Goal: Task Accomplishment & Management: Complete application form

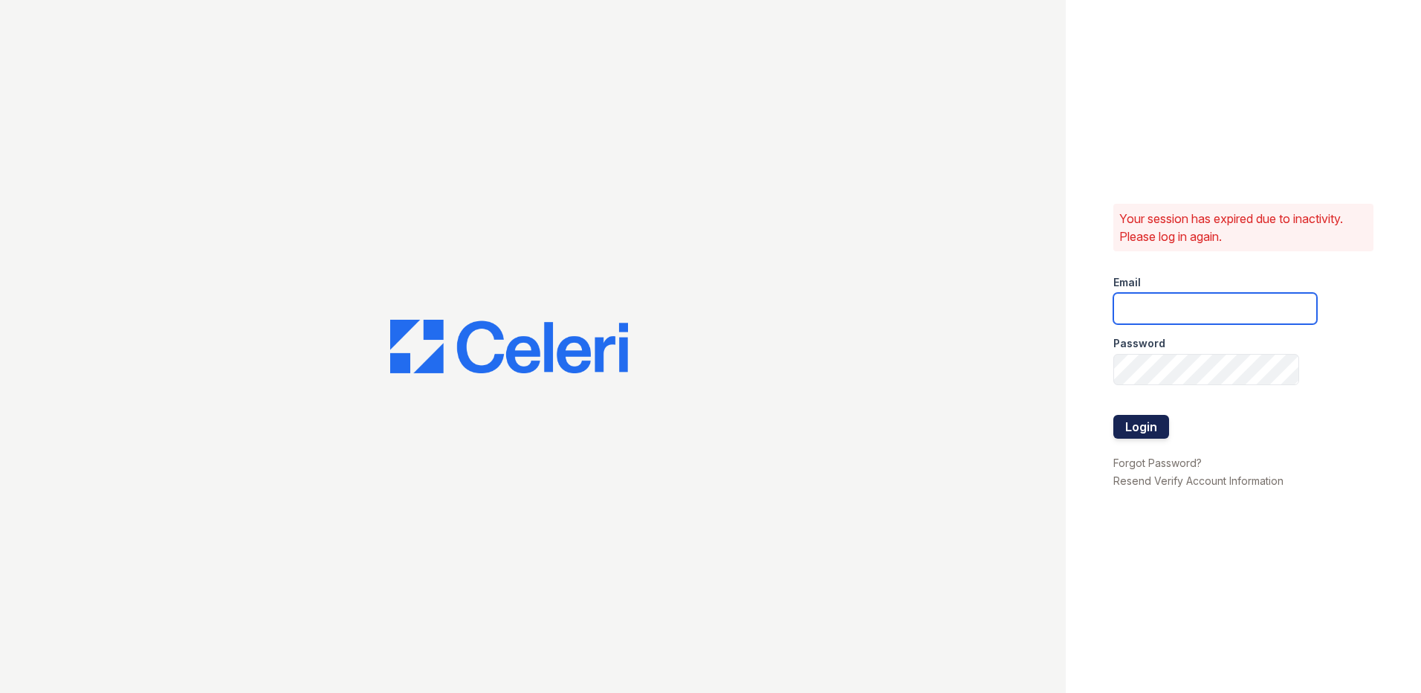
type input "[DOMAIN_NAME][EMAIL_ADDRESS][DOMAIN_NAME]"
click at [1146, 420] on button "Login" at bounding box center [1141, 427] width 56 height 24
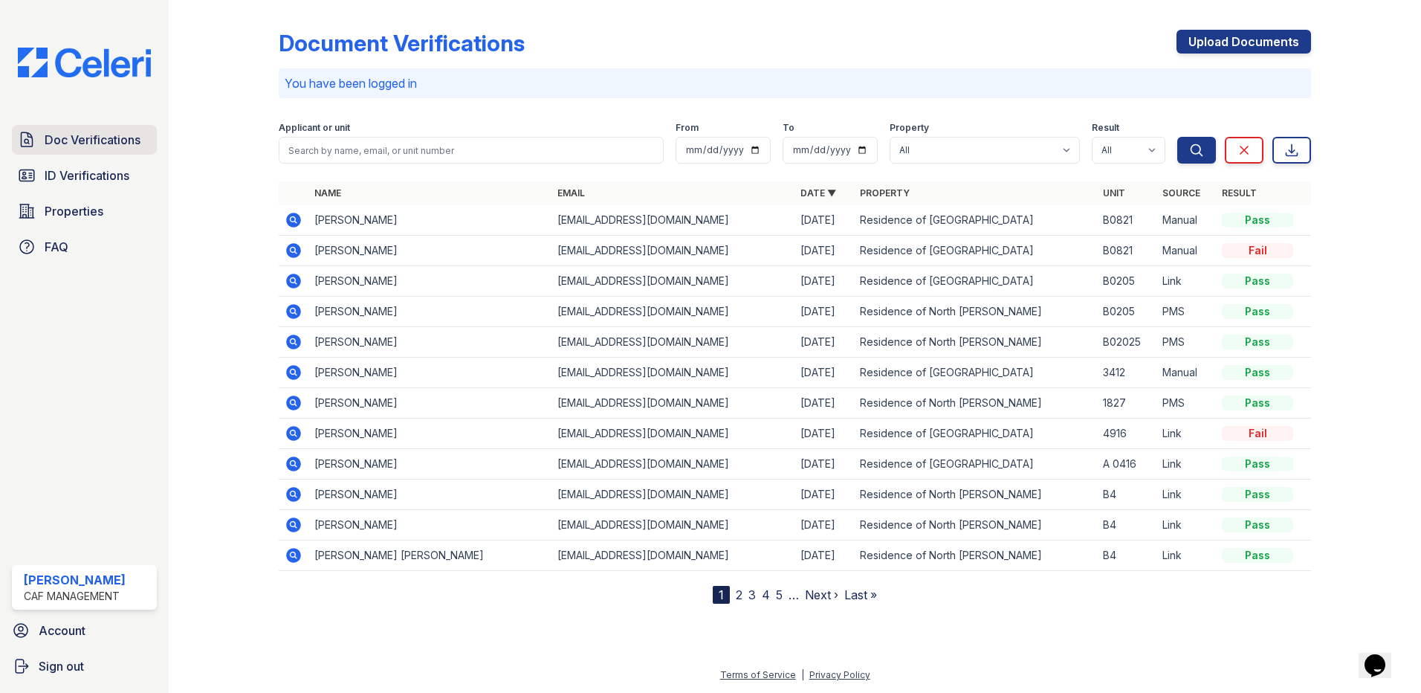
click at [113, 143] on span "Doc Verifications" at bounding box center [93, 140] width 96 height 18
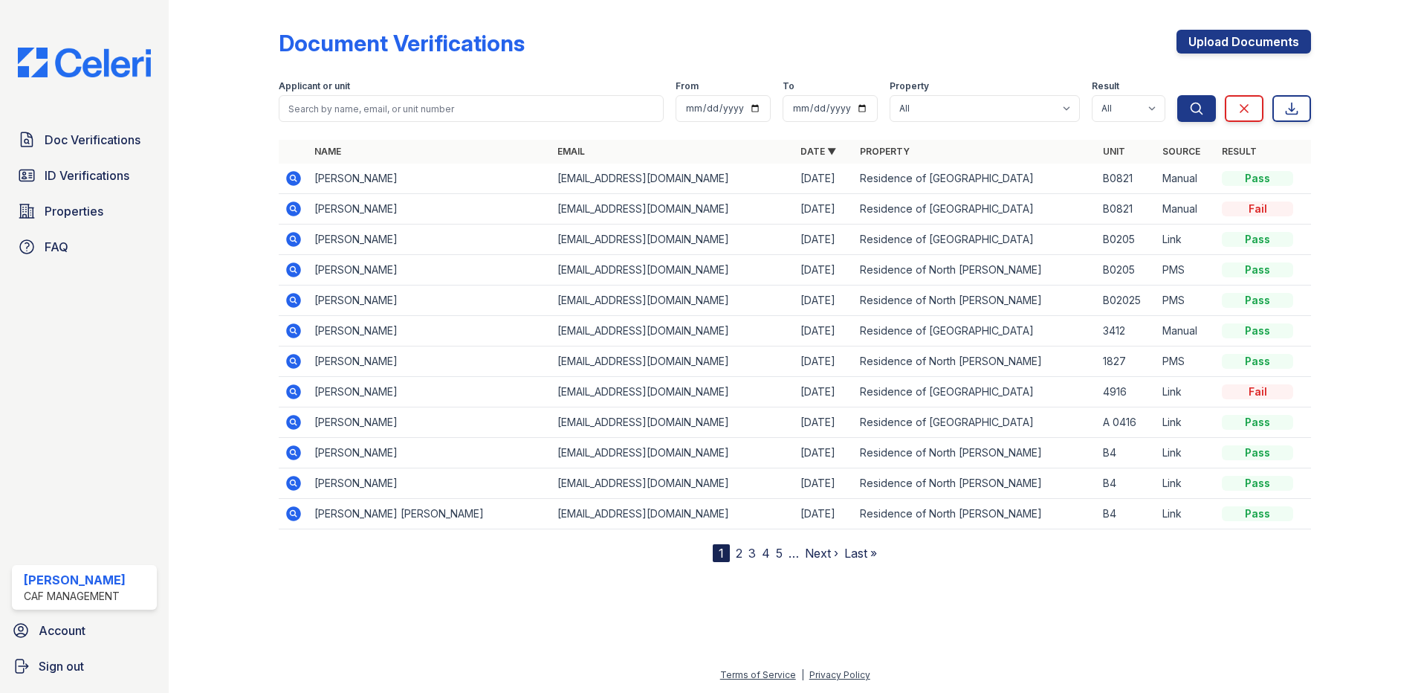
click at [239, 225] on div at bounding box center [235, 284] width 86 height 556
click at [1256, 39] on link "Upload Documents" at bounding box center [1243, 42] width 134 height 24
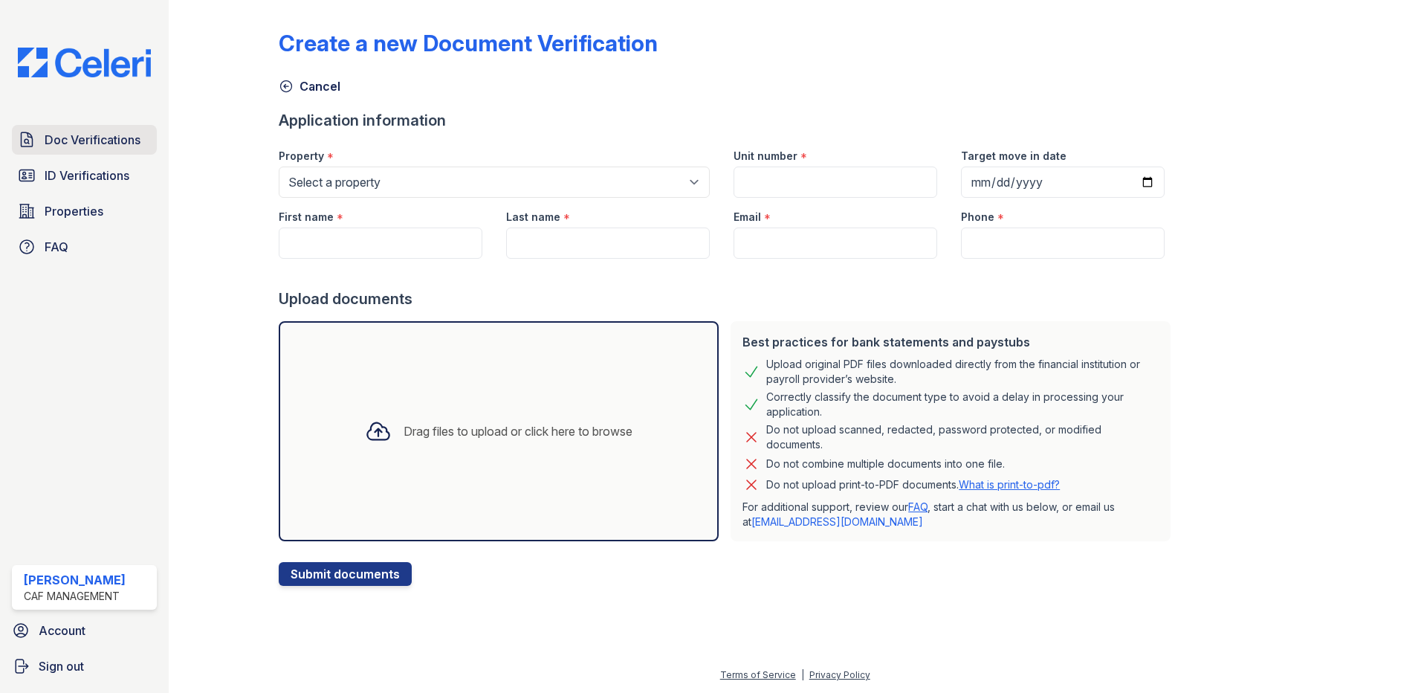
click at [76, 149] on link "Doc Verifications" at bounding box center [84, 140] width 145 height 30
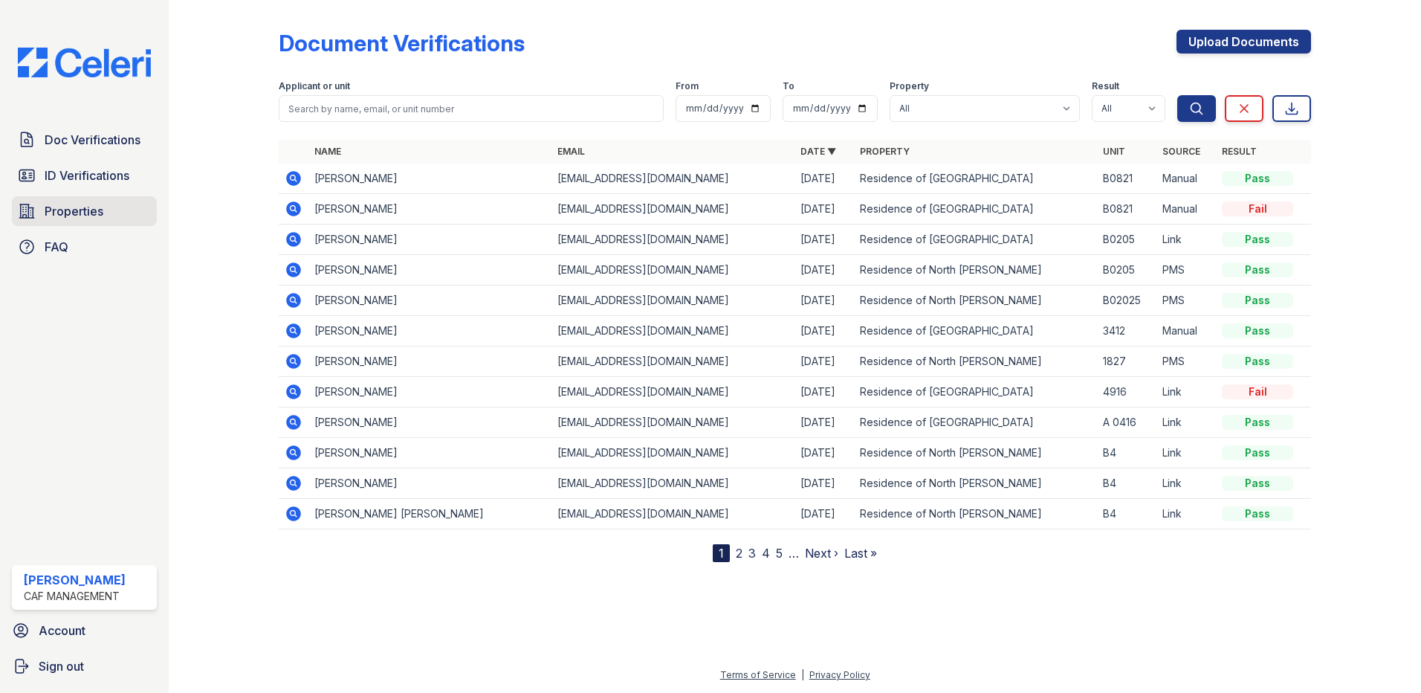
click at [88, 211] on span "Properties" at bounding box center [74, 211] width 59 height 18
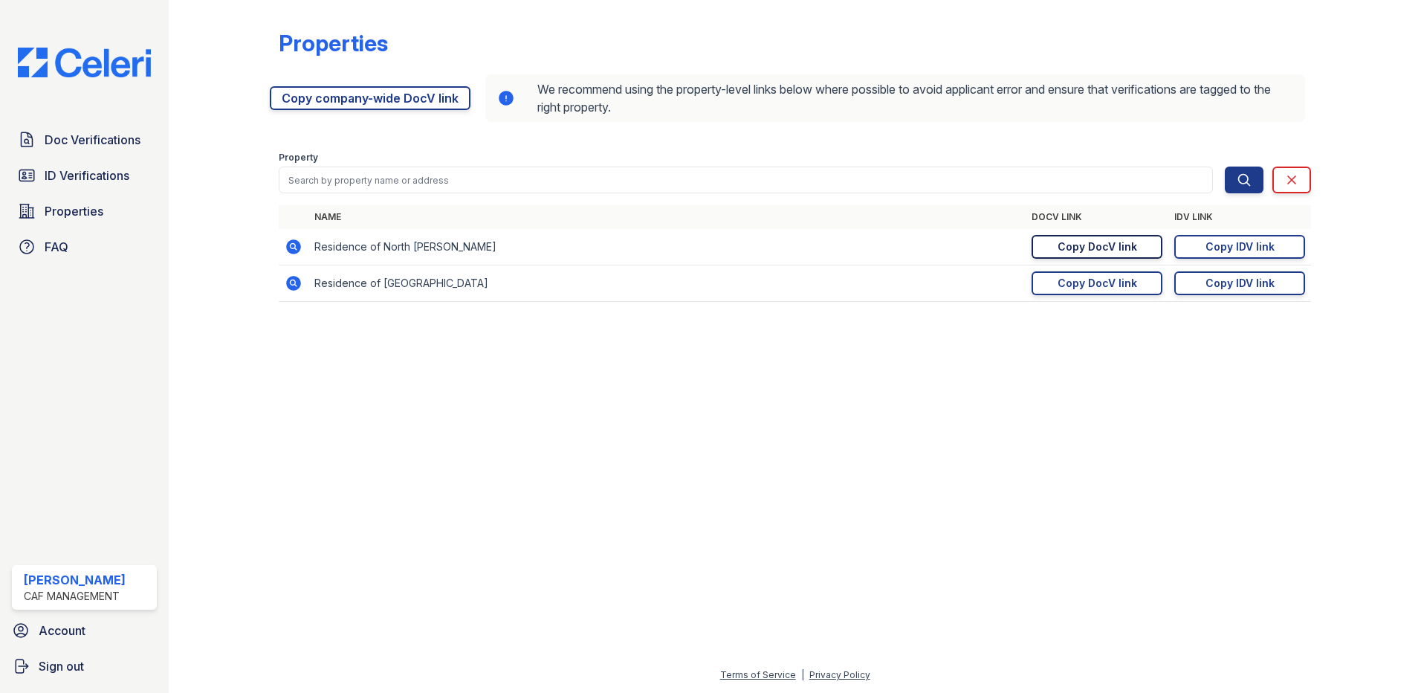
click at [1122, 256] on link "Copy DocV link Copy link" at bounding box center [1096, 247] width 131 height 24
click at [82, 149] on link "Doc Verifications" at bounding box center [84, 140] width 145 height 30
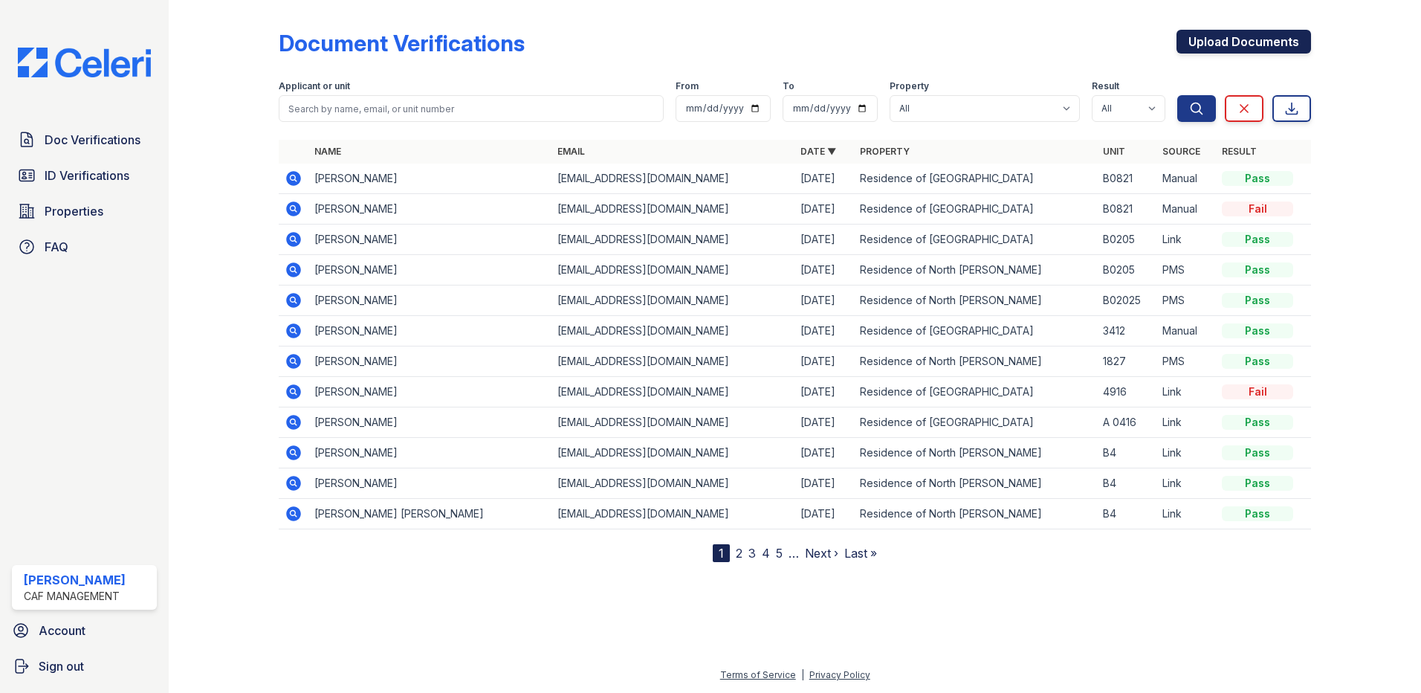
click at [1213, 44] on link "Upload Documents" at bounding box center [1243, 42] width 134 height 24
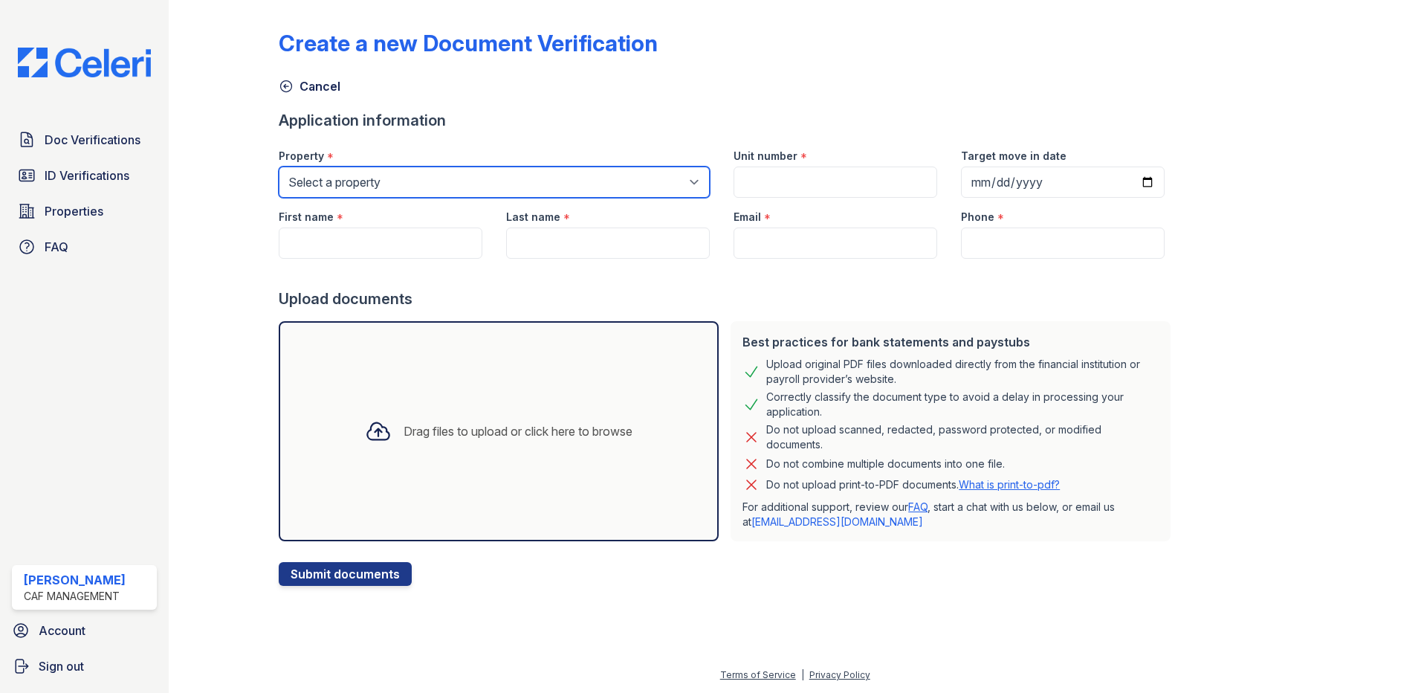
click at [353, 192] on select "Select a property Residence of [GEOGRAPHIC_DATA] of [GEOGRAPHIC_DATA][PERSON_NA…" at bounding box center [494, 181] width 431 height 31
select select "4627"
click at [279, 166] on select "Select a property Residence of [GEOGRAPHIC_DATA] of [GEOGRAPHIC_DATA][PERSON_NA…" at bounding box center [494, 181] width 431 height 31
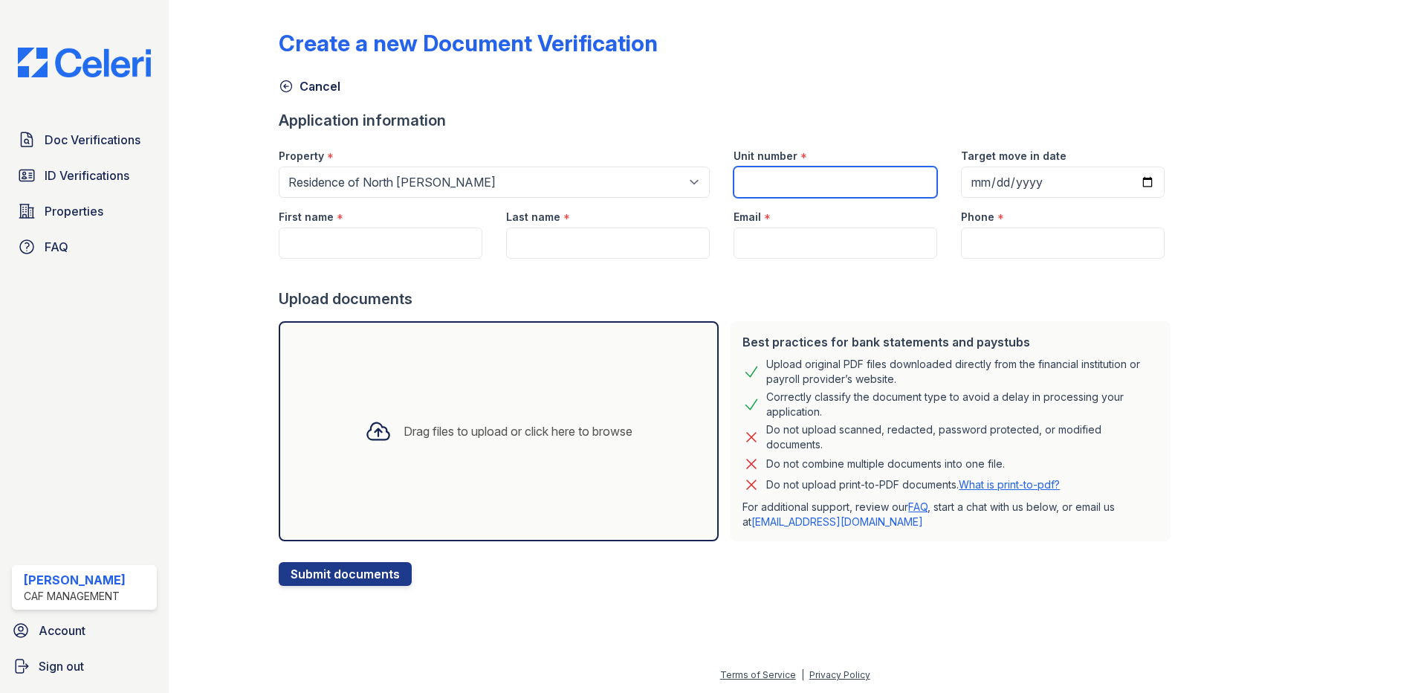
click at [781, 187] on input "Unit number" at bounding box center [835, 181] width 204 height 31
type input "B1212"
drag, startPoint x: 354, startPoint y: 244, endPoint x: 362, endPoint y: 235, distance: 11.6
click at [354, 244] on input "First name" at bounding box center [381, 242] width 204 height 31
click at [354, 237] on input "First name" at bounding box center [381, 242] width 204 height 31
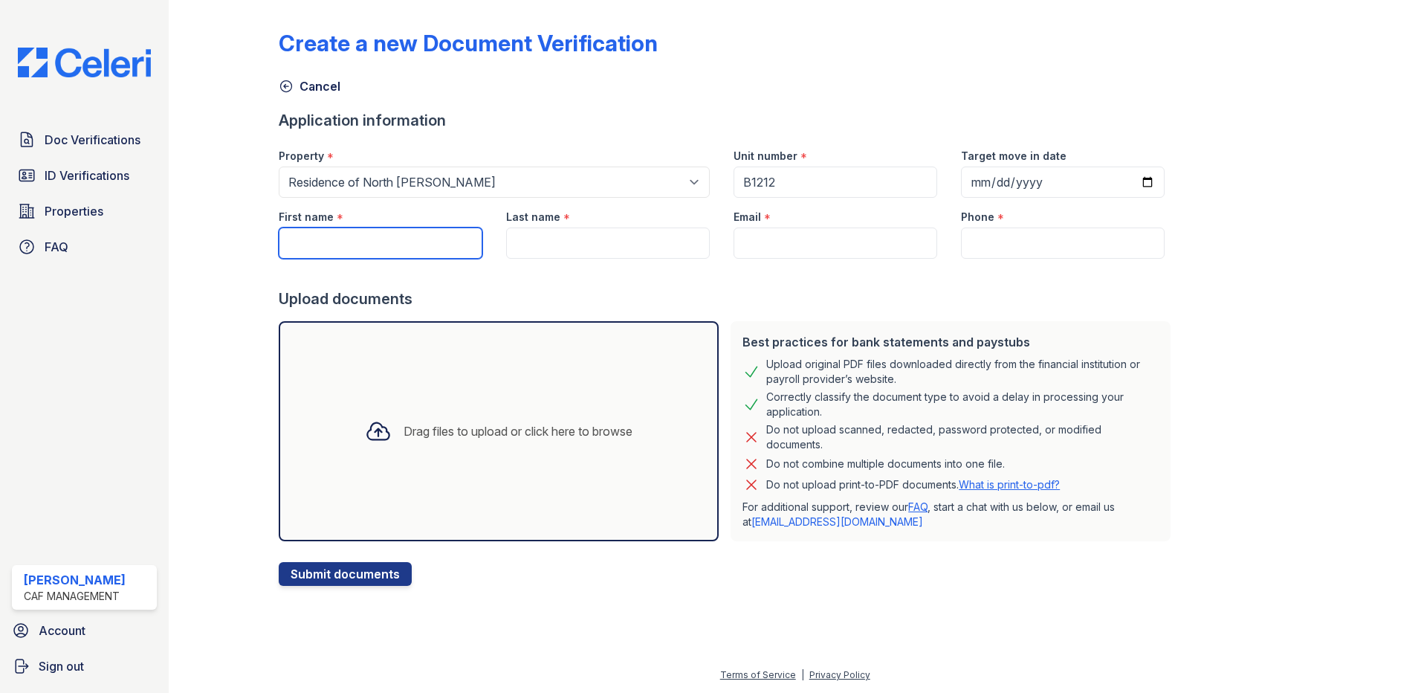
paste input "Hindriana"
type input "Hindriana"
click at [548, 258] on input "Last name" at bounding box center [608, 242] width 204 height 31
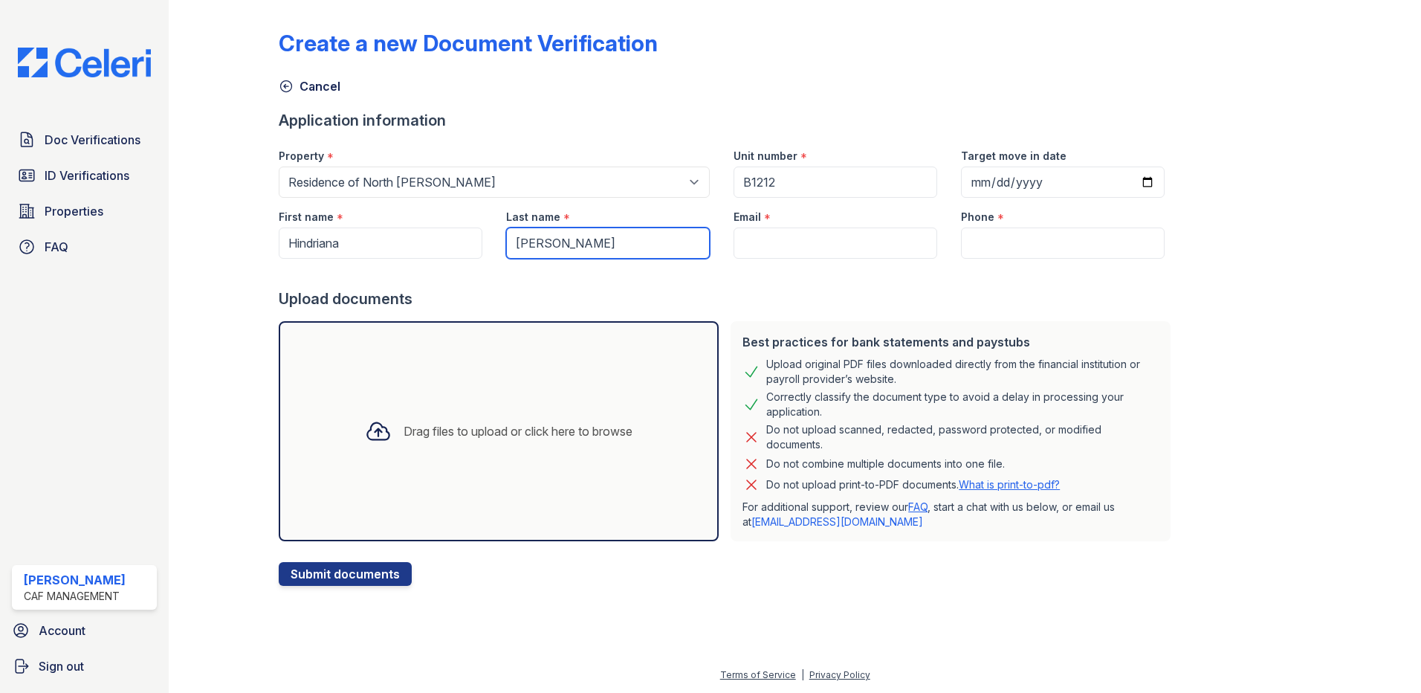
type input "[PERSON_NAME]"
click at [733, 242] on input "Email" at bounding box center [835, 242] width 204 height 31
click at [753, 236] on input "Email" at bounding box center [835, 242] width 204 height 31
paste input "[EMAIL_ADDRESS][DOMAIN_NAME]"
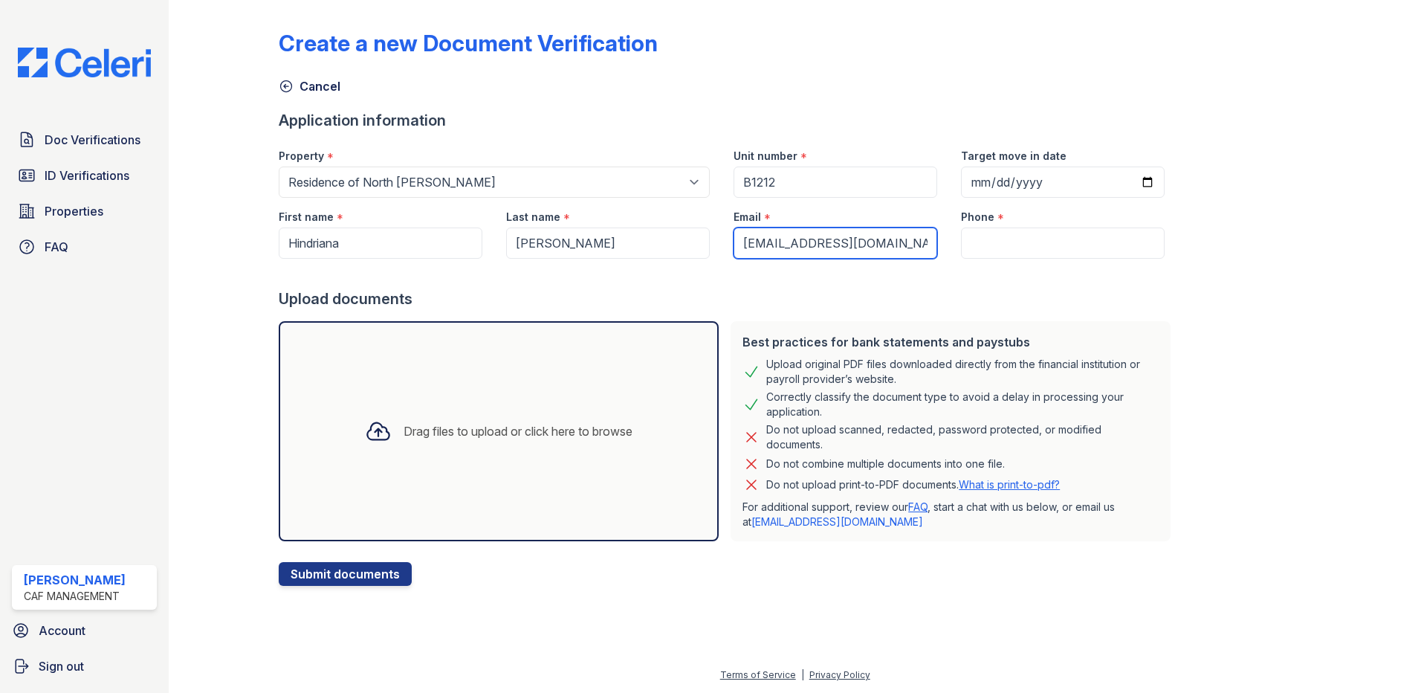
type input "[EMAIL_ADDRESS][DOMAIN_NAME]"
click at [961, 241] on input "Phone" at bounding box center [1063, 242] width 204 height 31
paste input "[PHONE_NUMBER]"
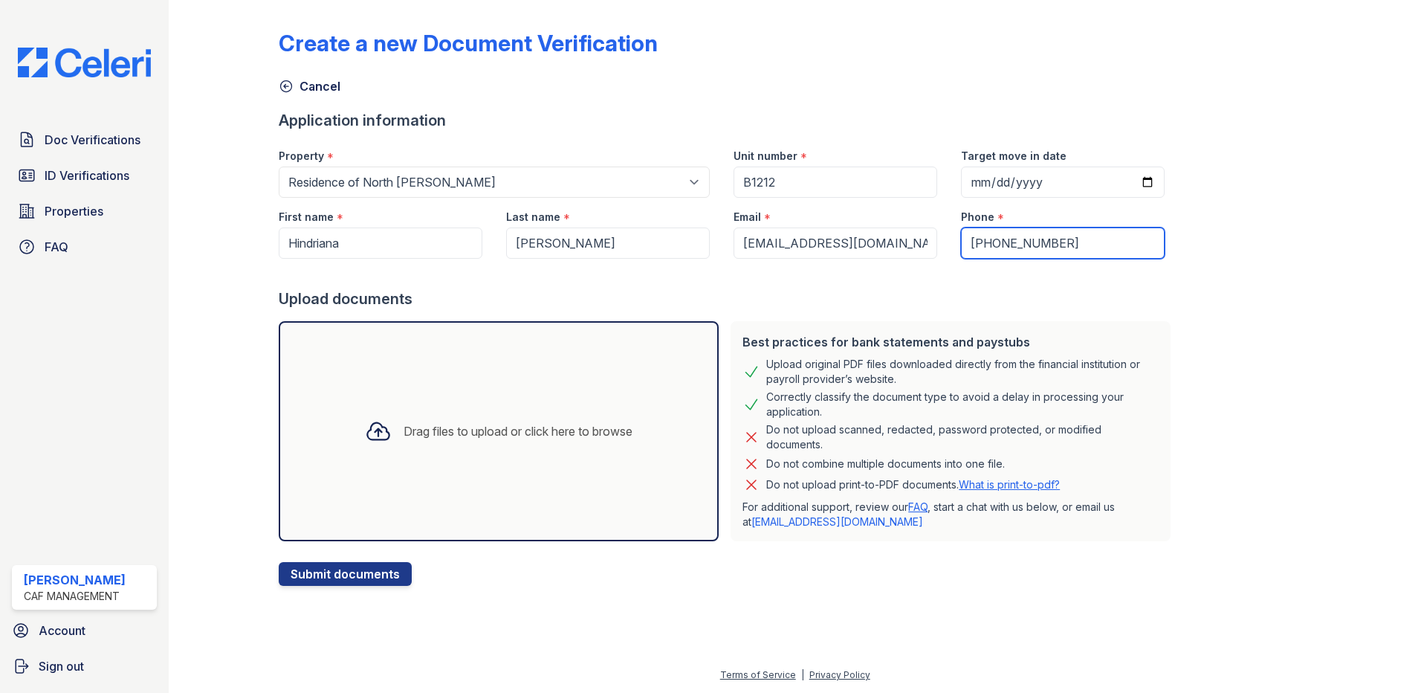
type input "[PHONE_NUMBER]"
click at [475, 455] on div "Drag files to upload or click here to browse" at bounding box center [498, 431] width 291 height 51
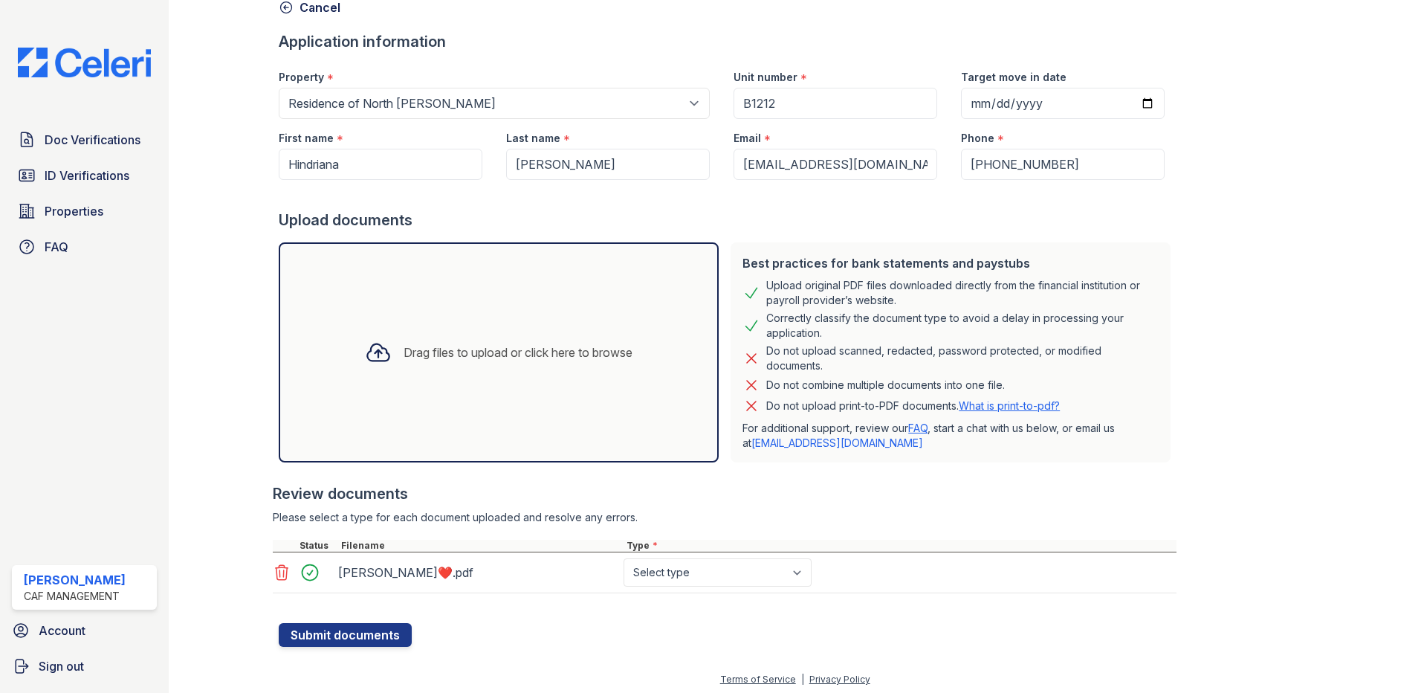
scroll to position [83, 0]
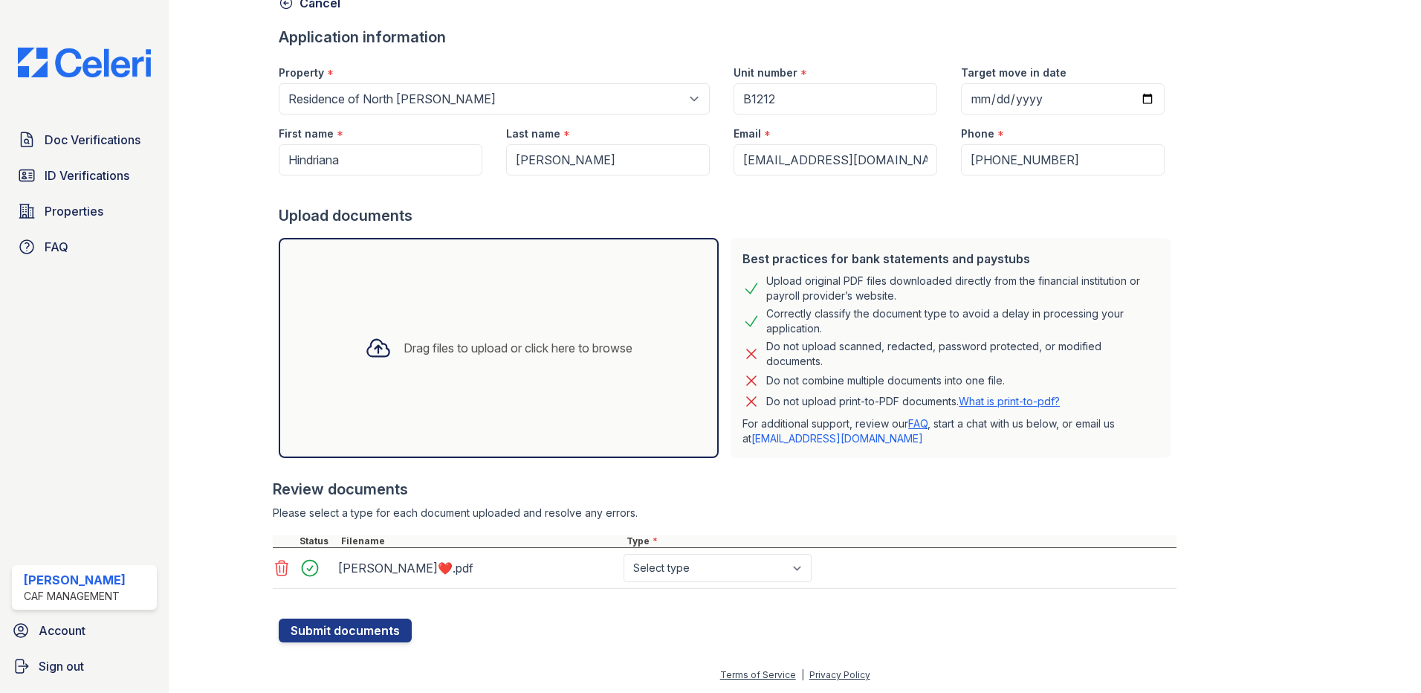
click at [310, 574] on div at bounding box center [315, 567] width 42 height 21
click at [276, 568] on icon at bounding box center [282, 567] width 13 height 15
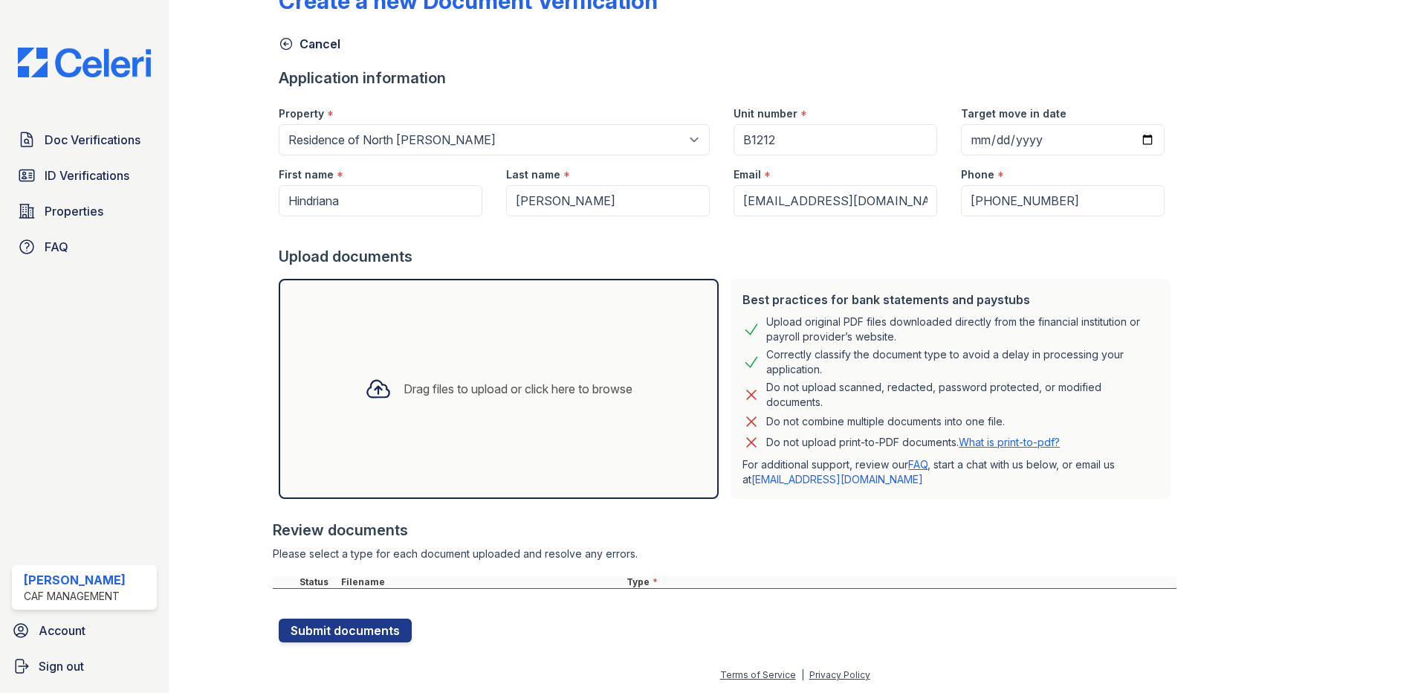
click at [444, 382] on div "Drag files to upload or click here to browse" at bounding box center [517, 389] width 229 height 18
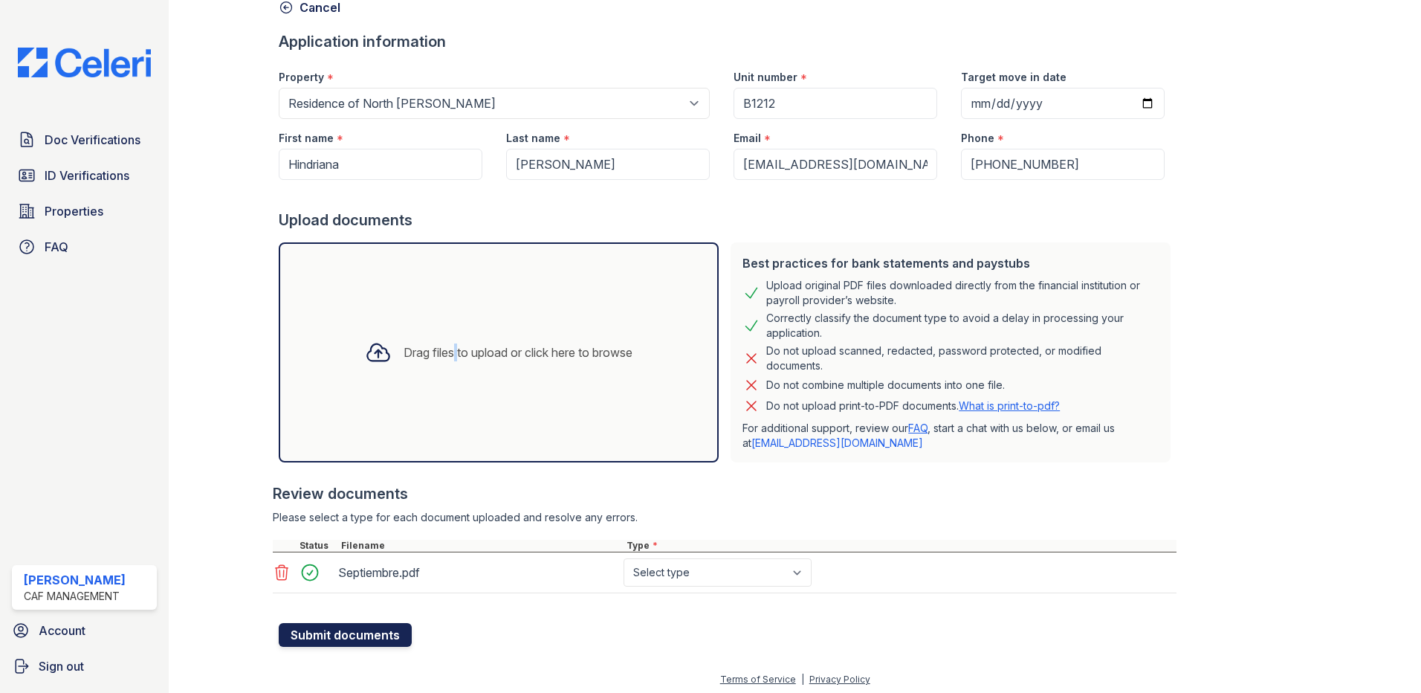
scroll to position [83, 0]
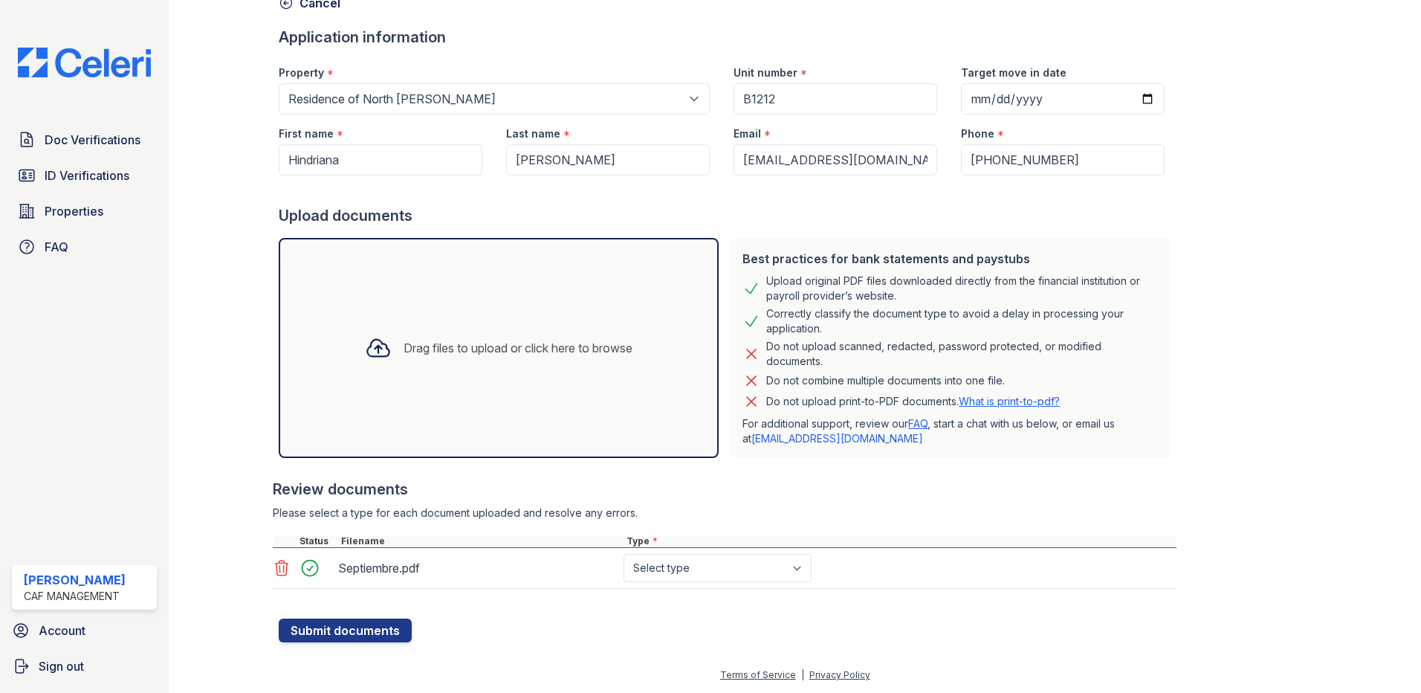
click at [474, 336] on div "Drag files to upload or click here to browse" at bounding box center [498, 347] width 291 height 51
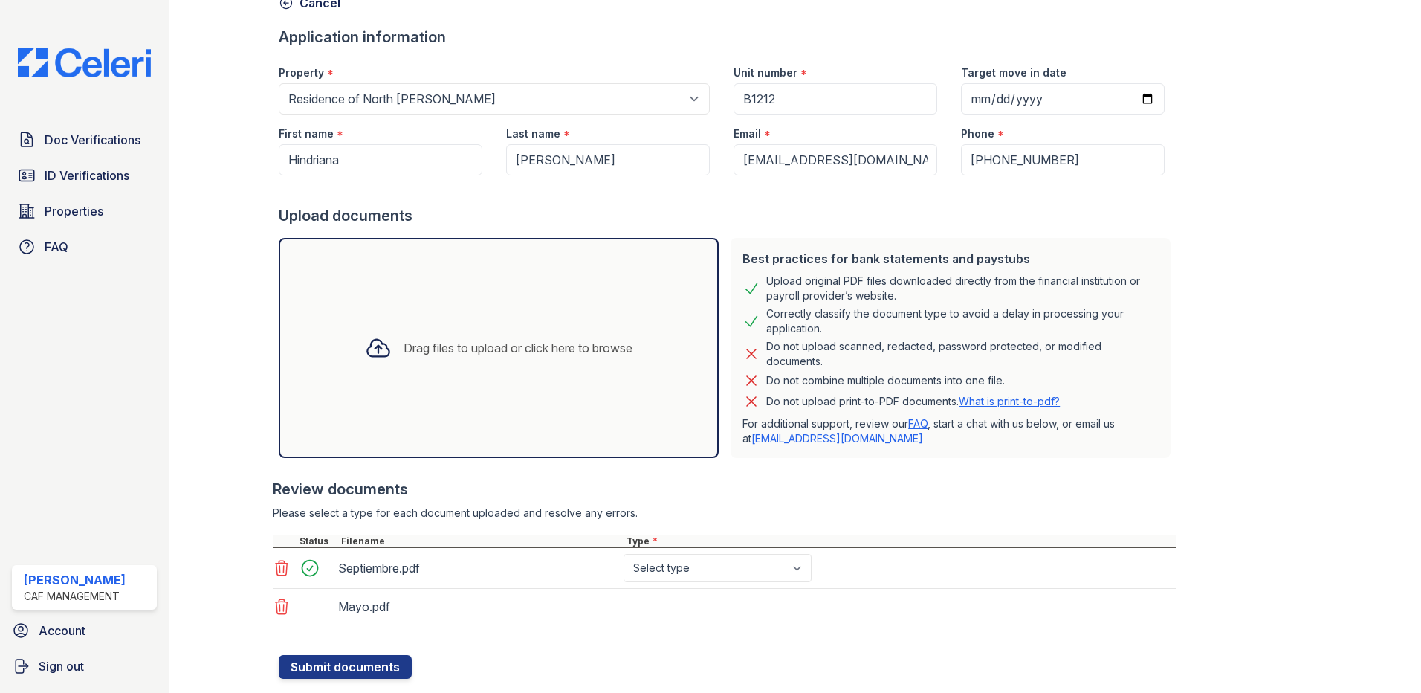
click at [470, 354] on div "Drag files to upload or click here to browse" at bounding box center [517, 348] width 229 height 18
click at [462, 351] on div "Drag files to upload or click here to browse" at bounding box center [517, 348] width 229 height 18
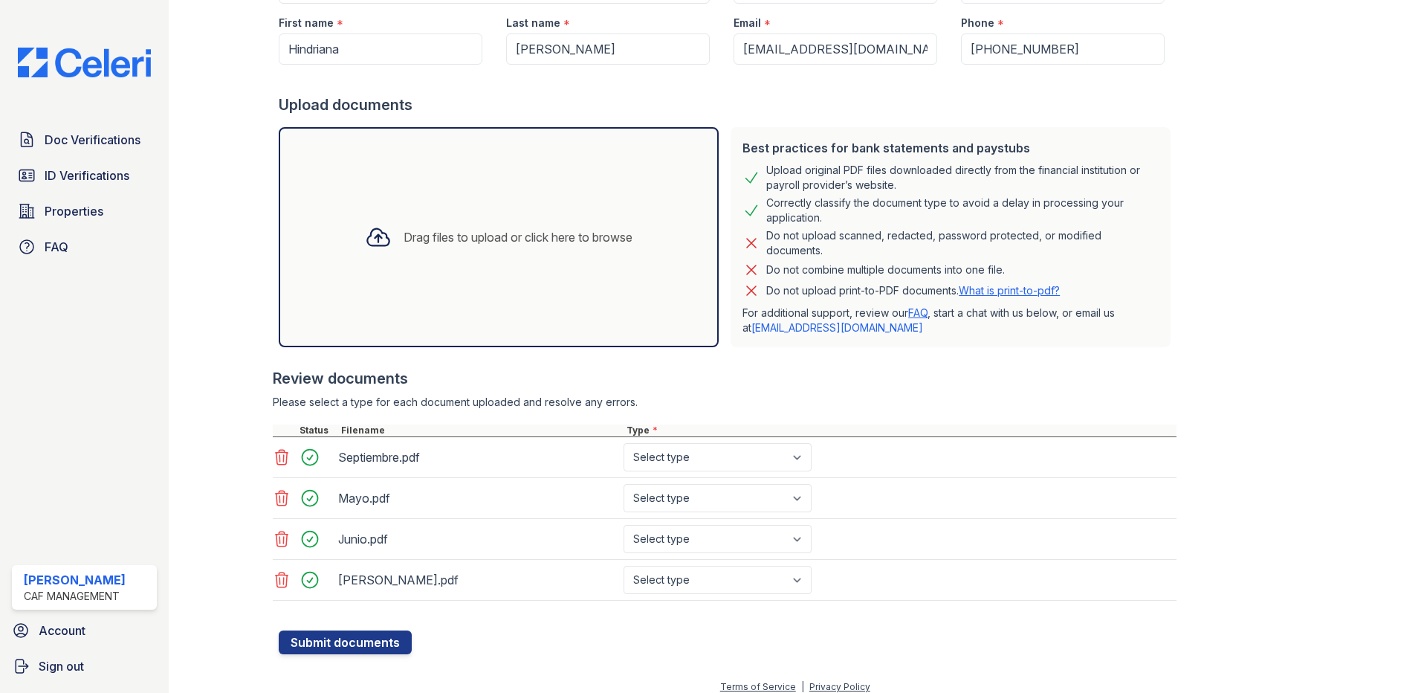
scroll to position [206, 0]
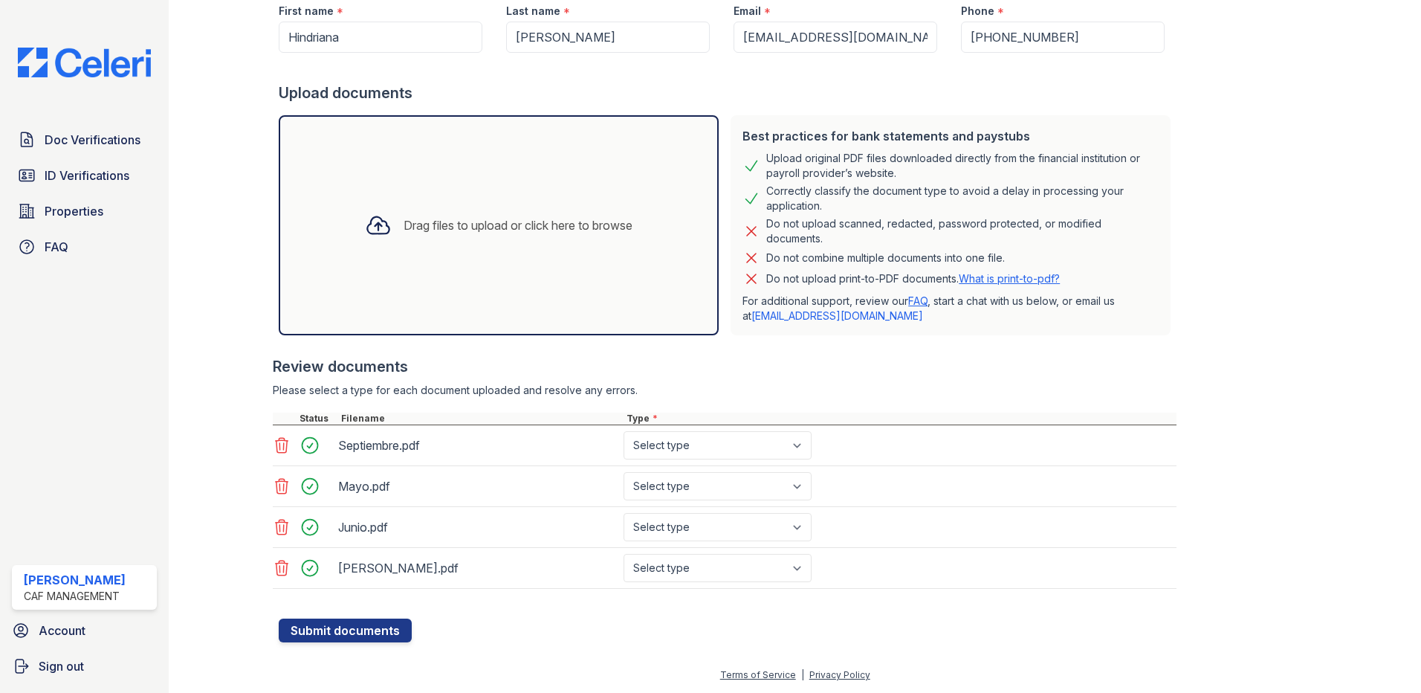
click at [551, 264] on div "Drag files to upload or click here to browse" at bounding box center [499, 225] width 440 height 220
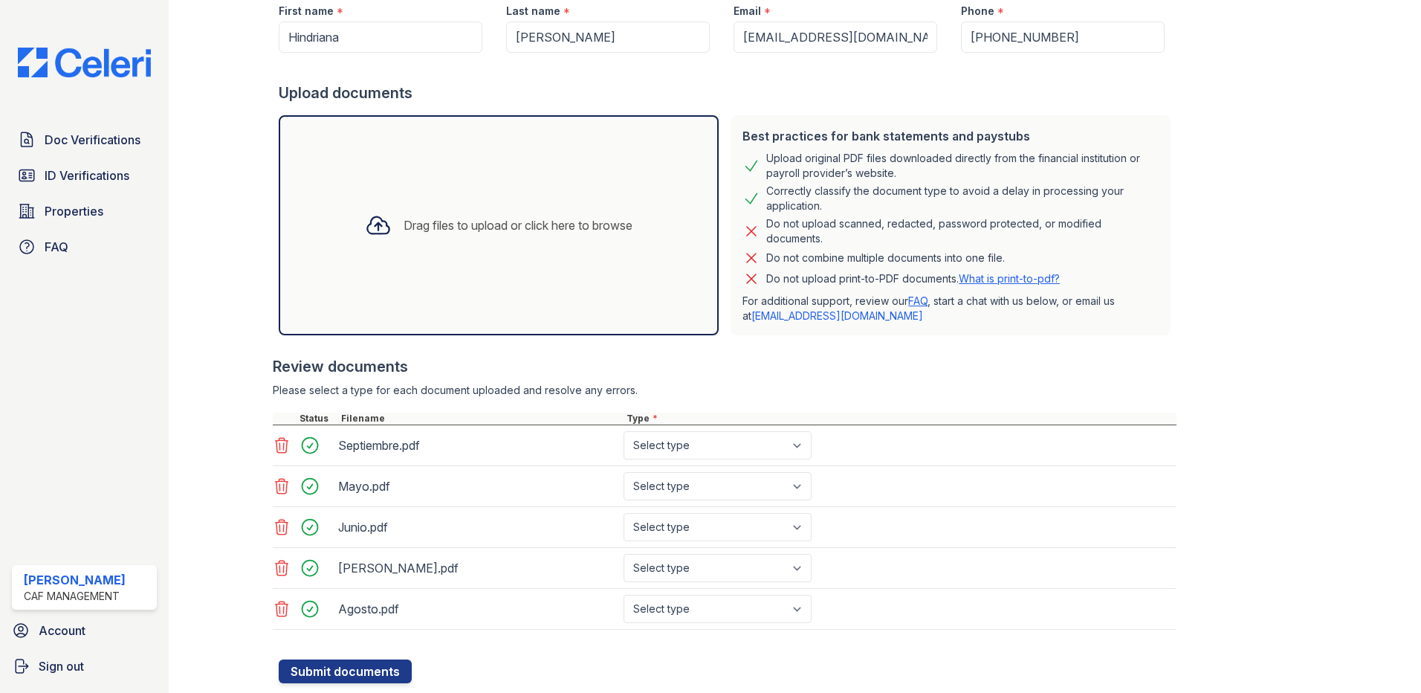
click at [587, 293] on div "Drag files to upload or click here to browse" at bounding box center [499, 225] width 440 height 220
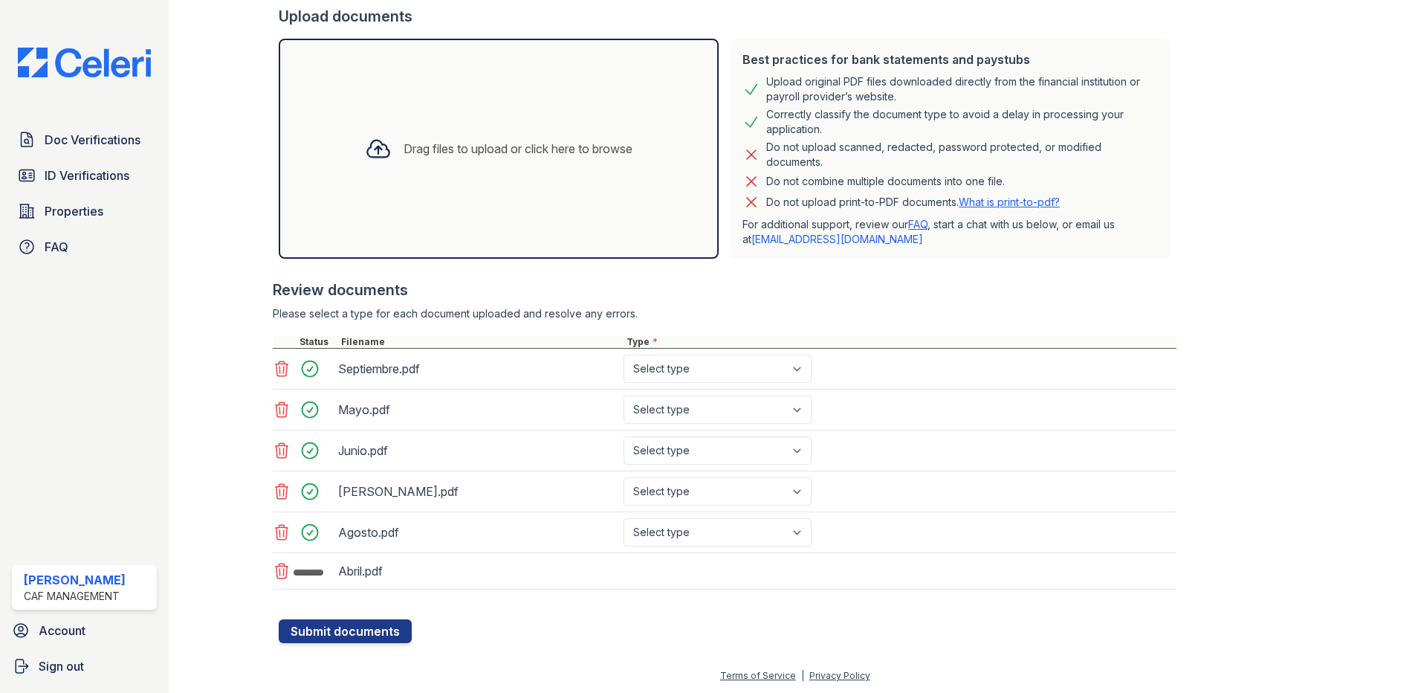
scroll to position [283, 0]
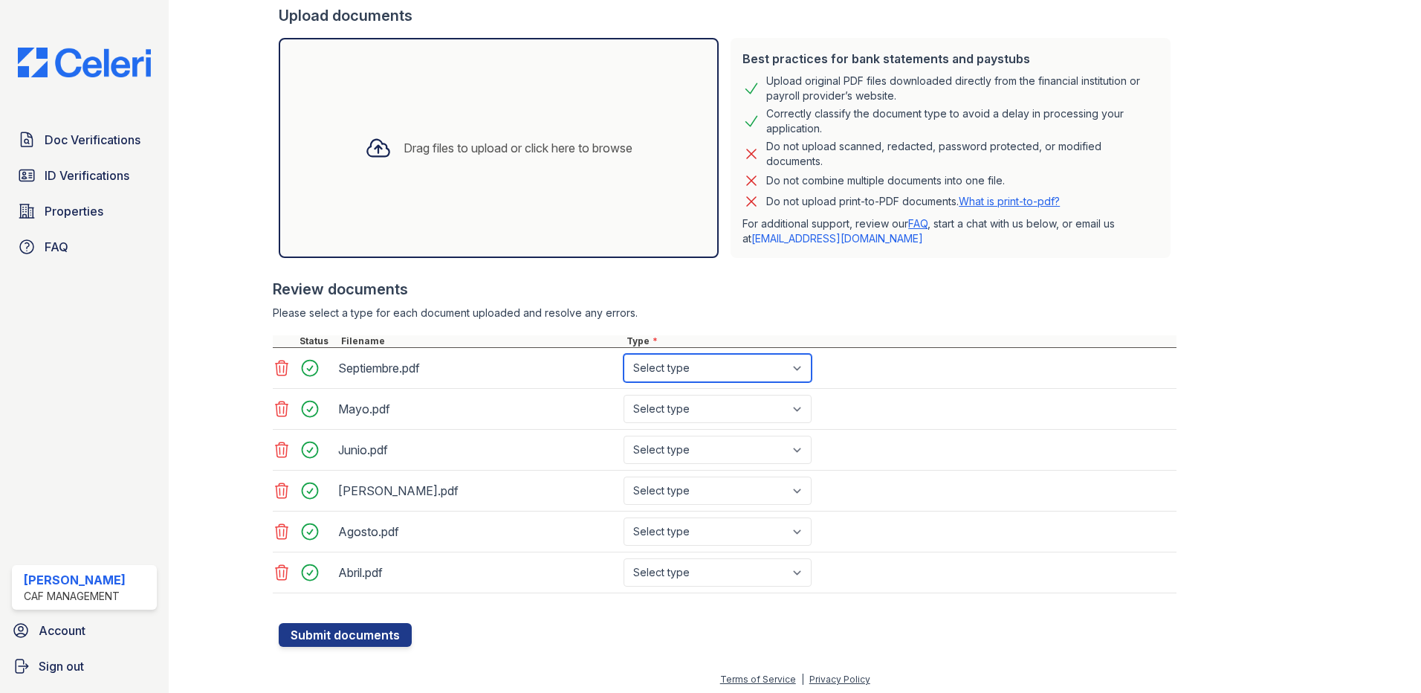
click at [722, 354] on select "Select type Paystub Bank Statement Offer Letter Tax Documents Benefit Award Let…" at bounding box center [717, 368] width 188 height 28
select select "bank_statement"
click at [623, 354] on select "Select type Paystub Bank Statement Offer Letter Tax Documents Benefit Award Let…" at bounding box center [717, 368] width 188 height 28
click at [719, 406] on select "Select type Paystub Bank Statement Offer Letter Tax Documents Benefit Award Let…" at bounding box center [717, 409] width 188 height 28
select select "bank_statement"
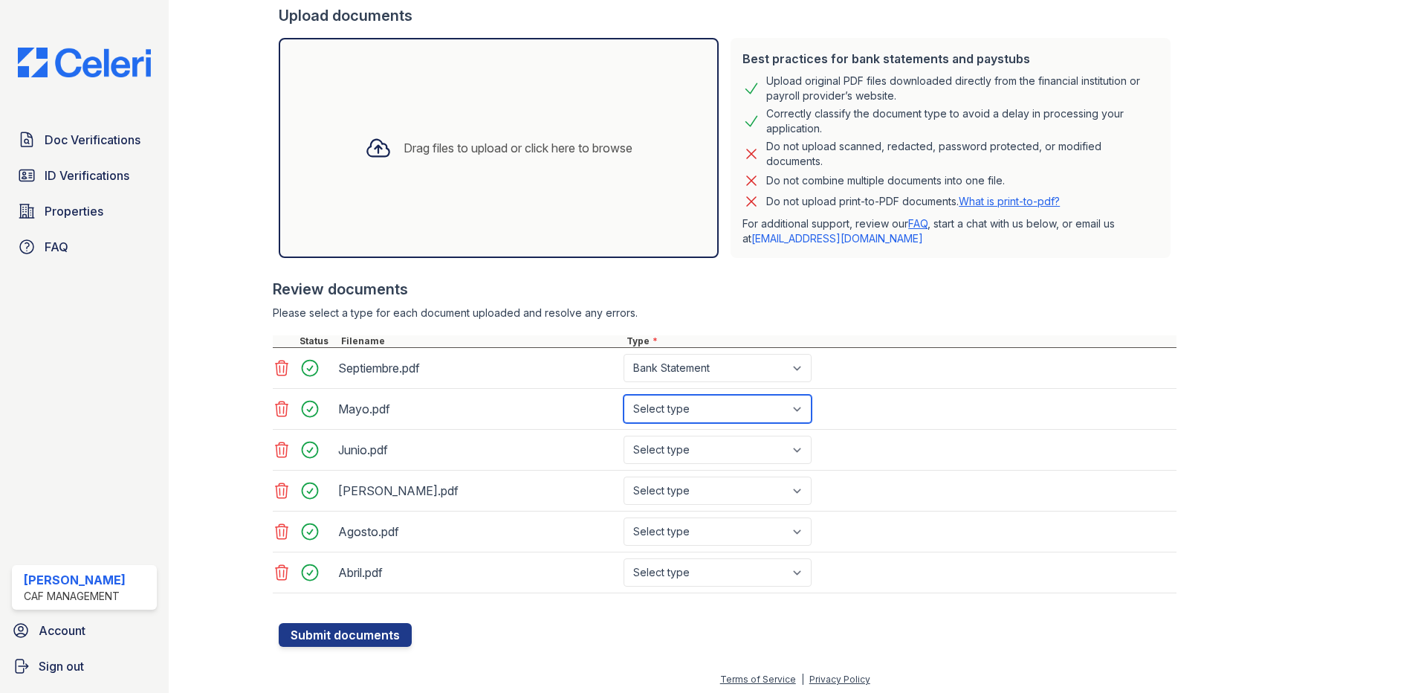
click at [623, 395] on select "Select type Paystub Bank Statement Offer Letter Tax Documents Benefit Award Let…" at bounding box center [717, 409] width 188 height 28
click at [703, 458] on select "Select type Paystub Bank Statement Offer Letter Tax Documents Benefit Award Let…" at bounding box center [717, 449] width 188 height 28
select select "bank_statement"
click at [623, 435] on select "Select type Paystub Bank Statement Offer Letter Tax Documents Benefit Award Let…" at bounding box center [717, 449] width 188 height 28
drag, startPoint x: 675, startPoint y: 484, endPoint x: 678, endPoint y: 507, distance: 22.5
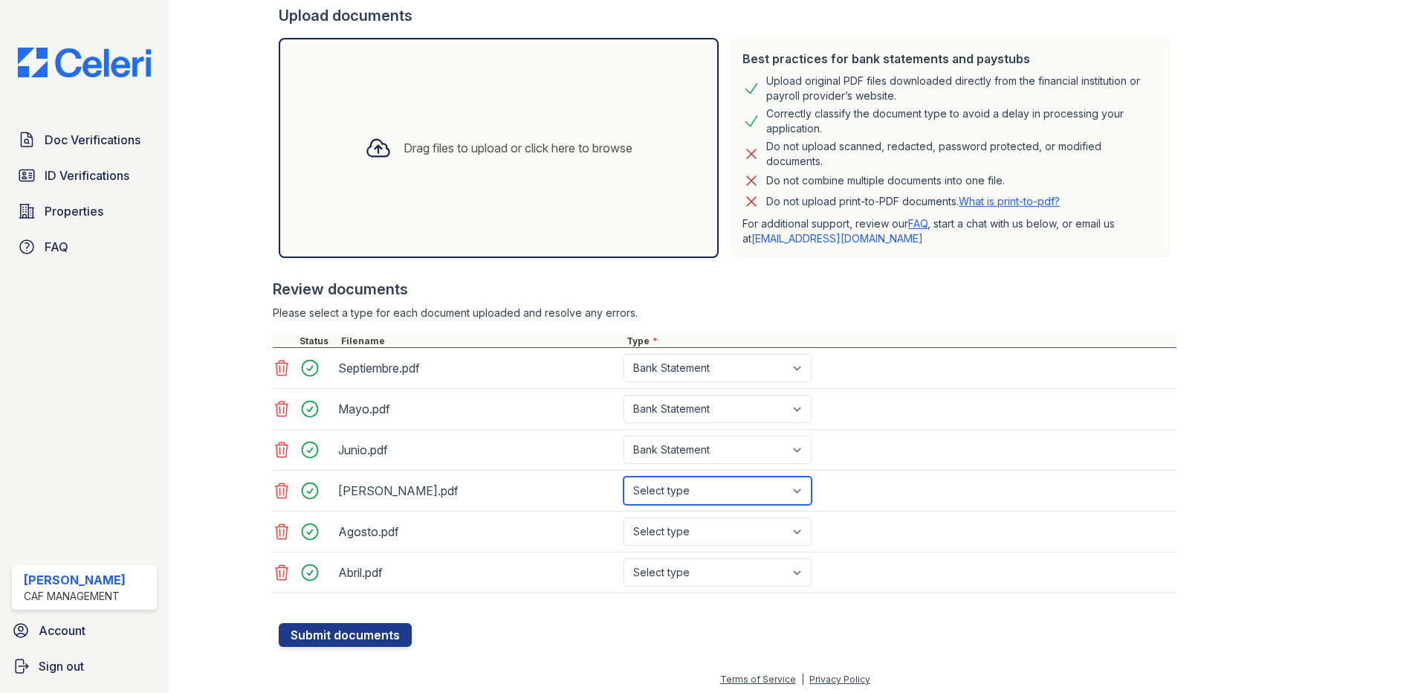
click at [675, 484] on select "Select type Paystub Bank Statement Offer Letter Tax Documents Benefit Award Let…" at bounding box center [717, 490] width 188 height 28
select select "bank_statement"
click at [623, 476] on select "Select type Paystub Bank Statement Offer Letter Tax Documents Benefit Award Let…" at bounding box center [717, 490] width 188 height 28
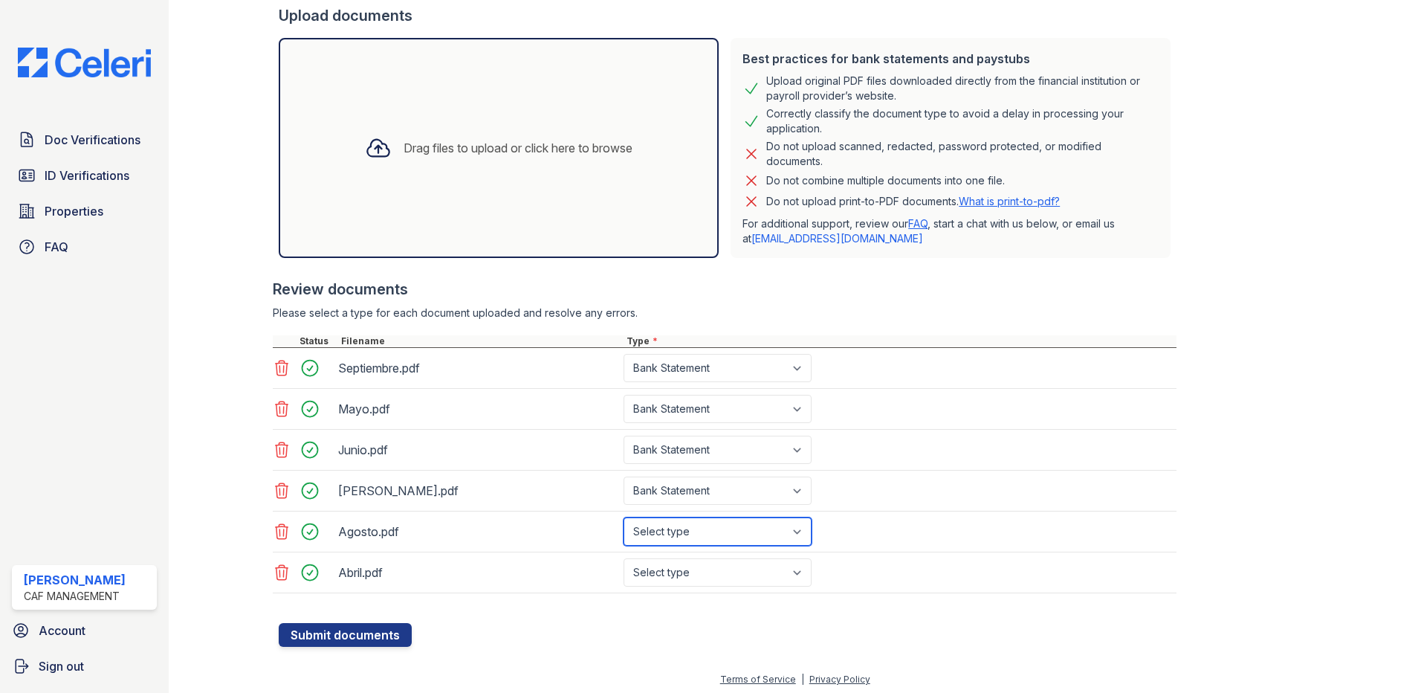
click at [680, 538] on select "Select type Paystub Bank Statement Offer Letter Tax Documents Benefit Award Let…" at bounding box center [717, 531] width 188 height 28
select select "bank_statement"
click at [623, 517] on select "Select type Paystub Bank Statement Offer Letter Tax Documents Benefit Award Let…" at bounding box center [717, 531] width 188 height 28
click at [684, 568] on select "Select type Paystub Bank Statement Offer Letter Tax Documents Benefit Award Let…" at bounding box center [717, 572] width 188 height 28
select select "bank_statement"
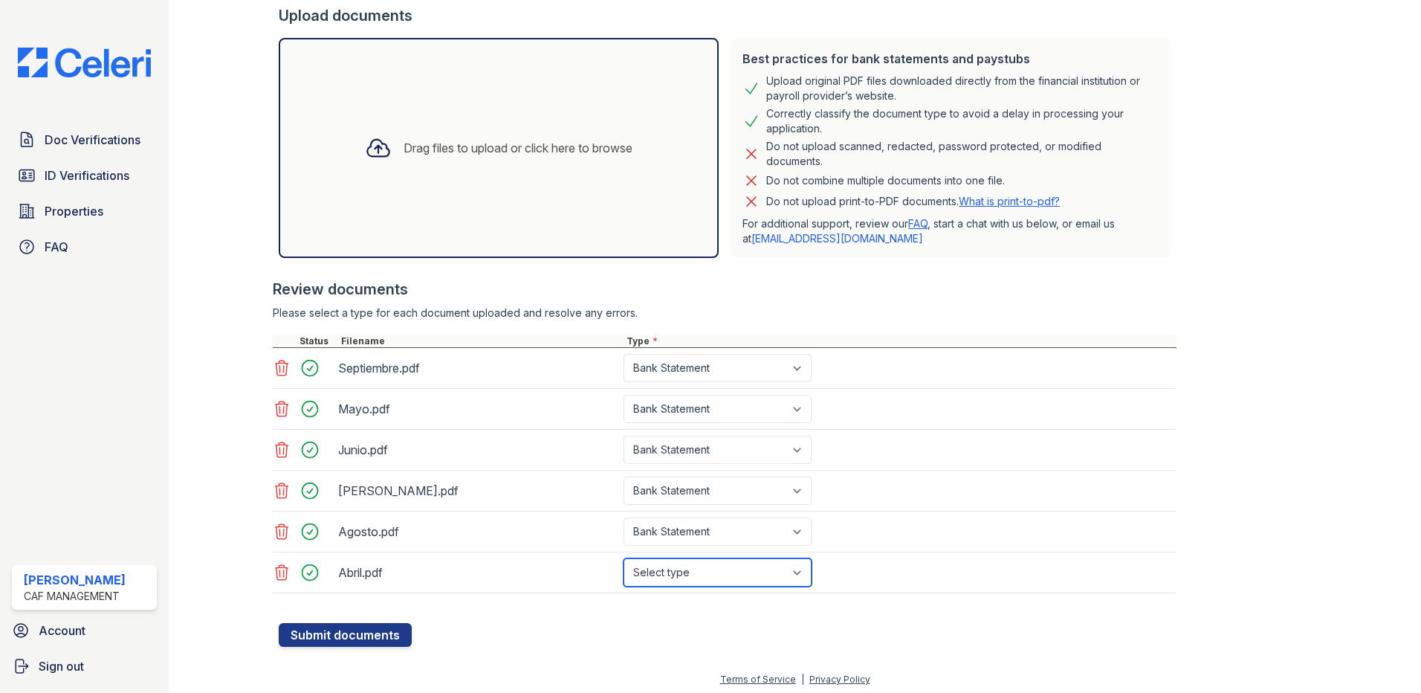
click at [623, 558] on select "Select type Paystub Bank Statement Offer Letter Tax Documents Benefit Award Let…" at bounding box center [717, 572] width 188 height 28
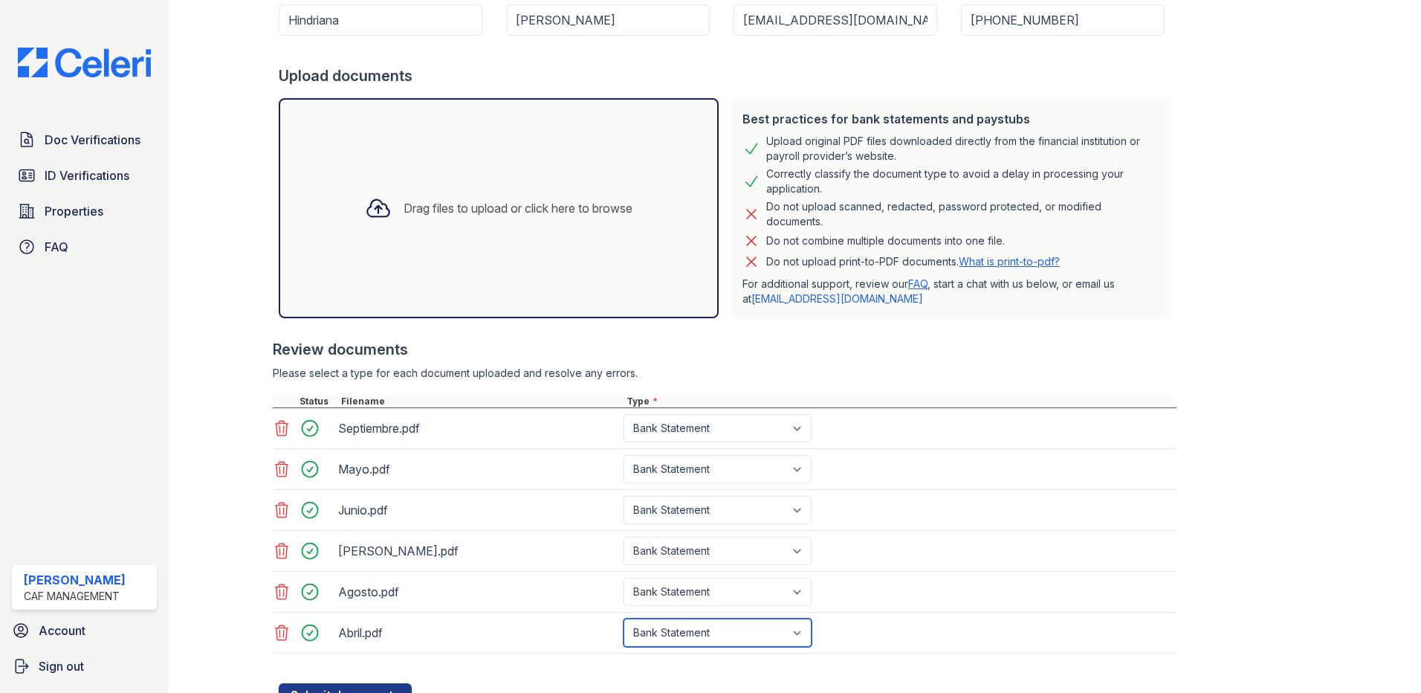
scroll to position [288, 0]
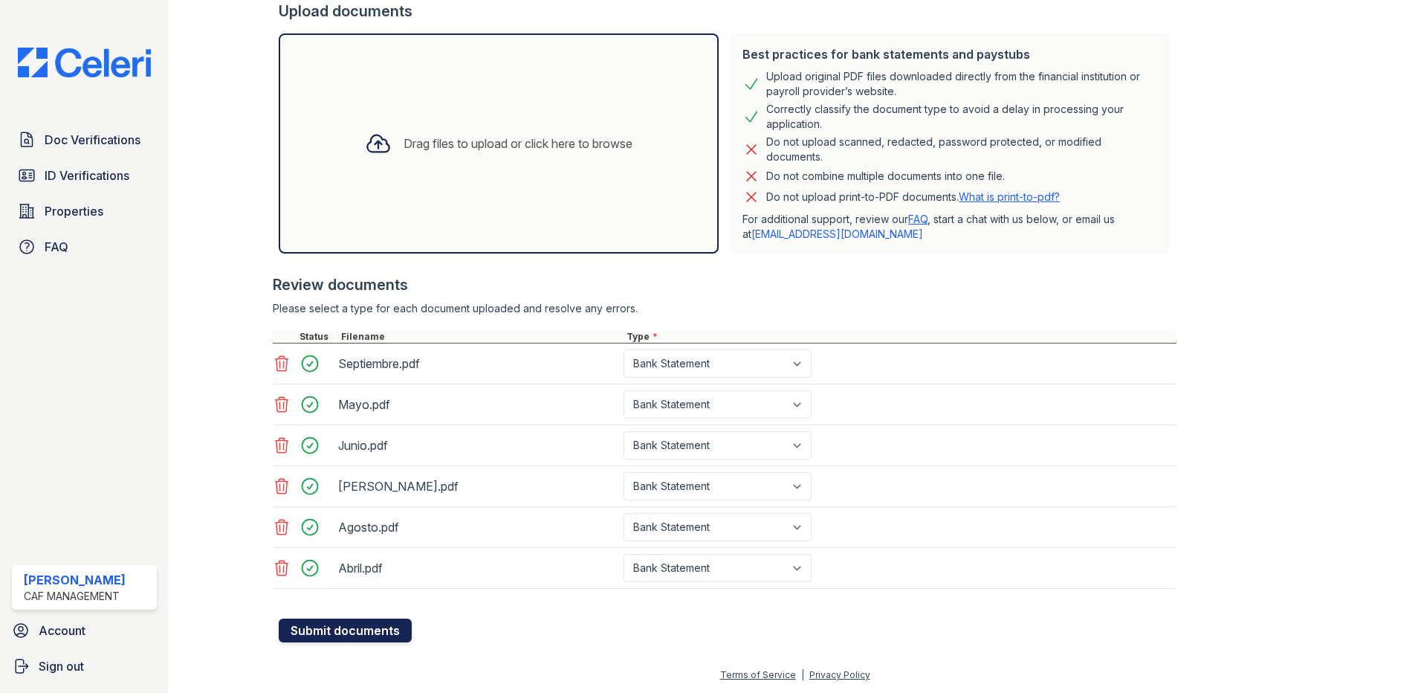
click at [337, 634] on button "Submit documents" at bounding box center [345, 630] width 133 height 24
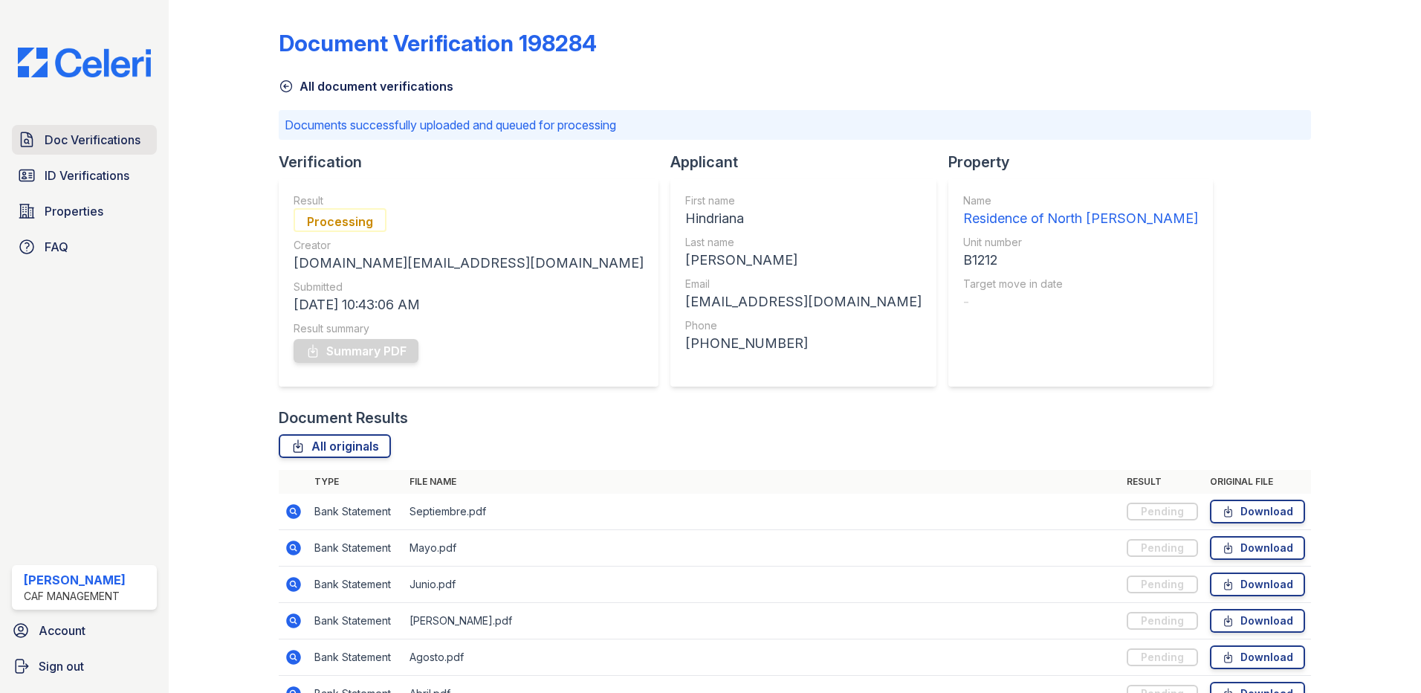
click at [97, 143] on span "Doc Verifications" at bounding box center [93, 140] width 96 height 18
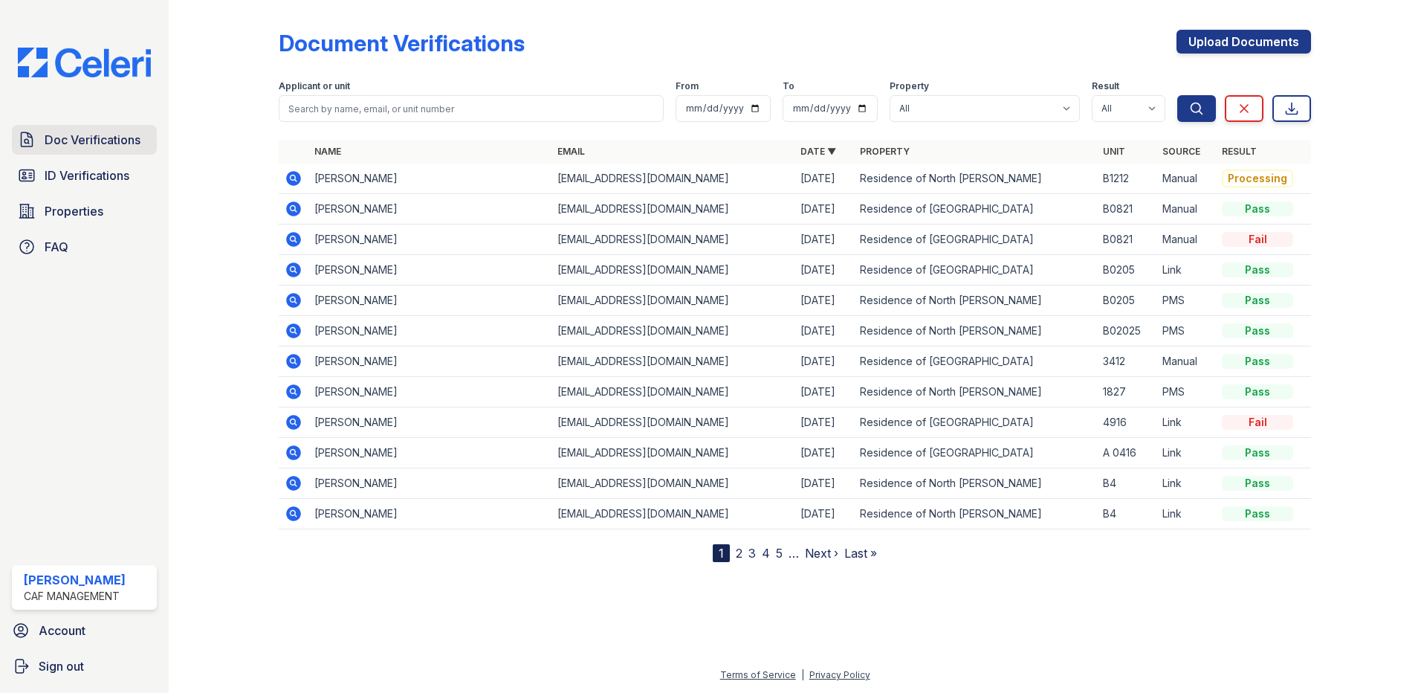
click at [114, 148] on span "Doc Verifications" at bounding box center [93, 140] width 96 height 18
click at [293, 183] on icon at bounding box center [293, 178] width 15 height 15
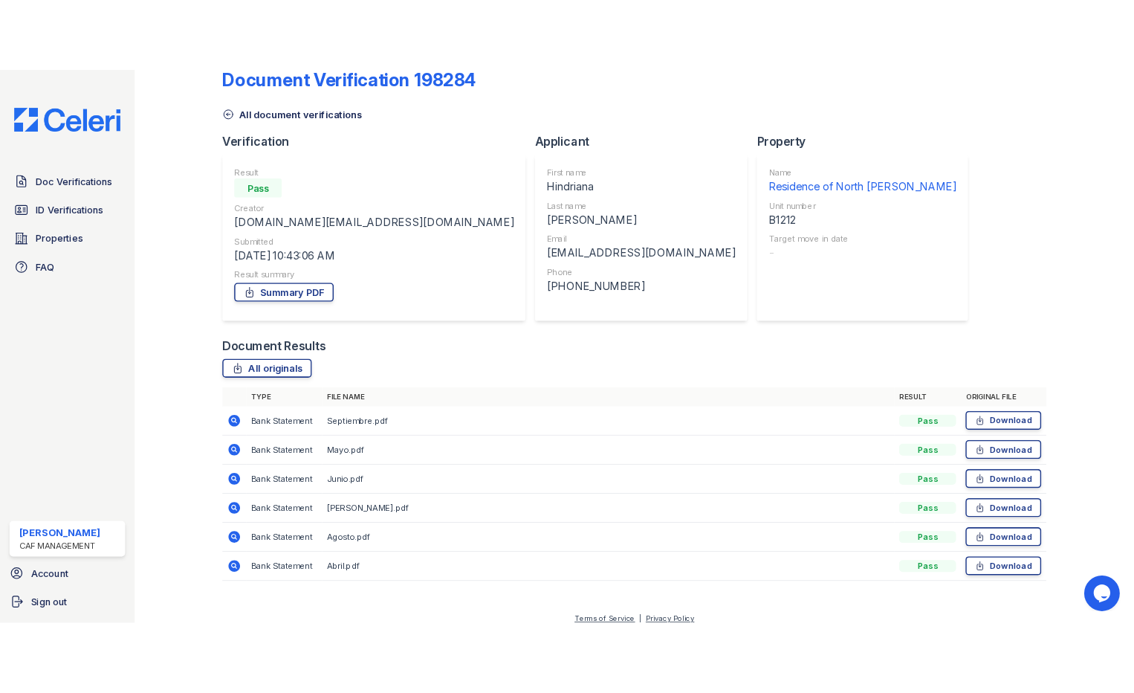
scroll to position [43, 0]
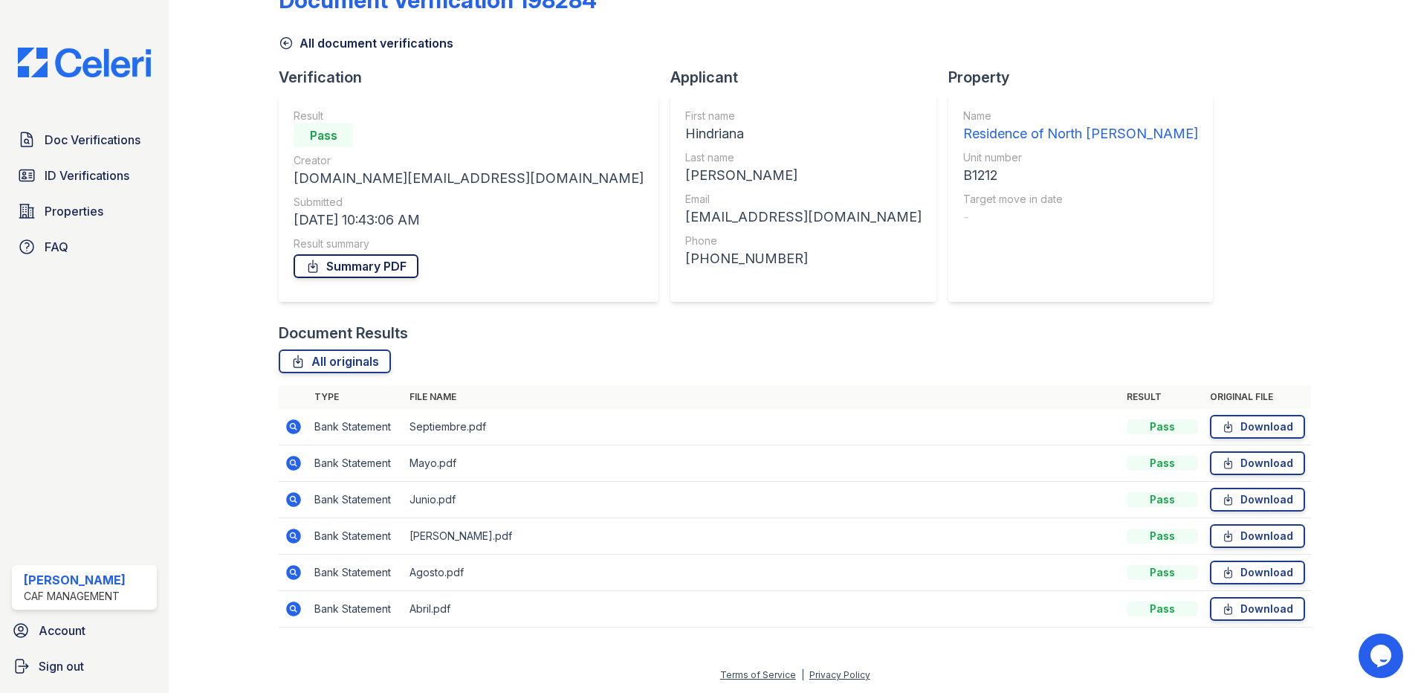
click at [348, 265] on link "Summary PDF" at bounding box center [356, 266] width 125 height 24
